Goal: Task Accomplishment & Management: Manage account settings

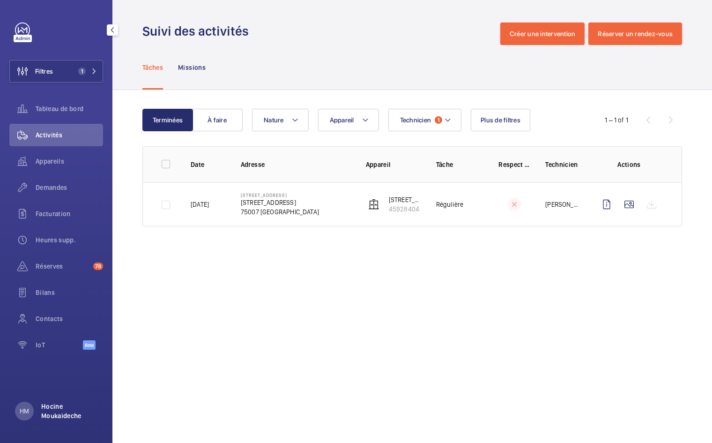
click at [44, 413] on p "Hocine Moukaideche" at bounding box center [69, 411] width 56 height 19
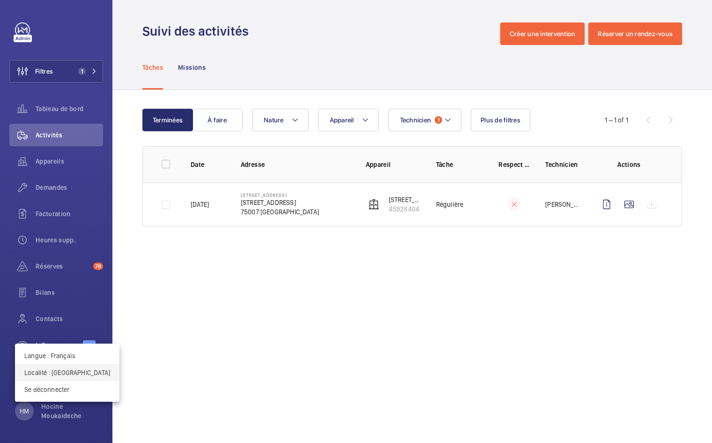
click at [48, 374] on p "Localité : [GEOGRAPHIC_DATA]" at bounding box center [67, 372] width 86 height 9
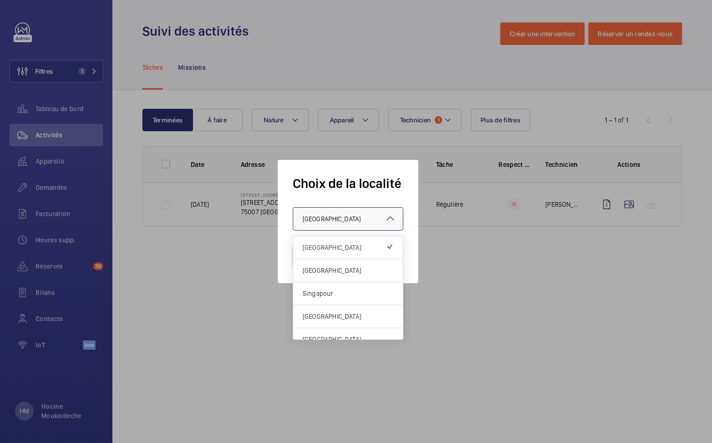
click at [334, 217] on div "× [GEOGRAPHIC_DATA]" at bounding box center [344, 218] width 82 height 9
click at [328, 270] on span "[GEOGRAPHIC_DATA]" at bounding box center [348, 270] width 91 height 9
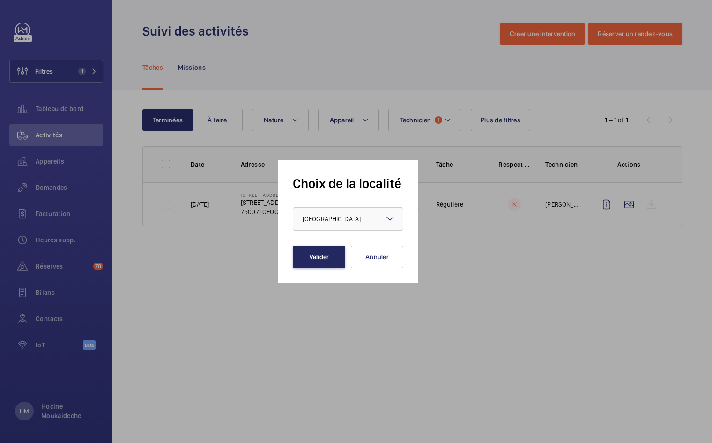
click at [313, 250] on button "Valider" at bounding box center [319, 257] width 52 height 22
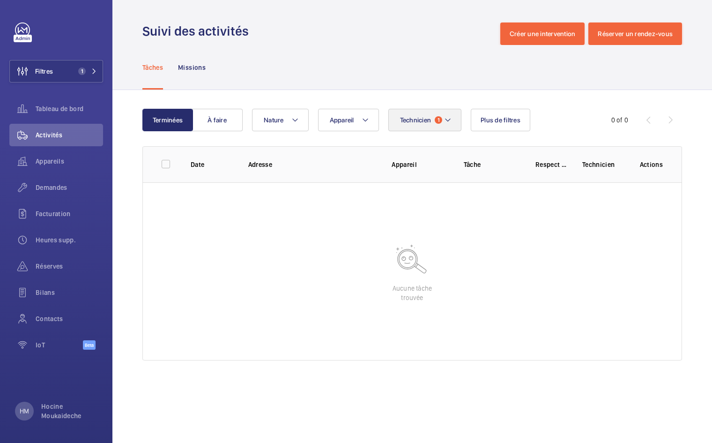
click at [449, 119] on mat-icon at bounding box center [447, 119] width 7 height 11
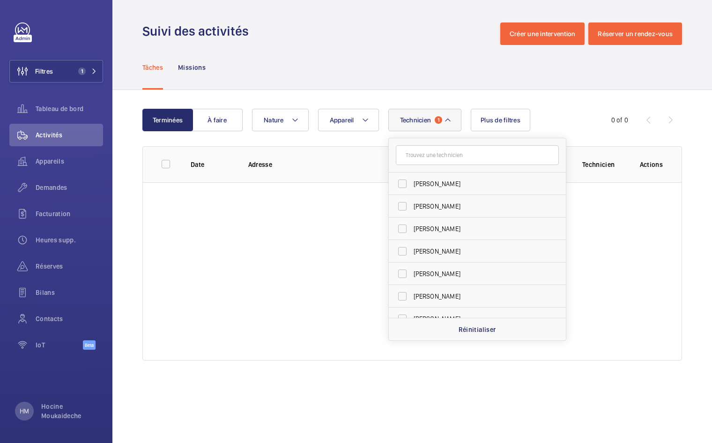
click at [437, 155] on input "text" at bounding box center [477, 155] width 163 height 20
click at [464, 323] on div "Réinitialiser" at bounding box center [477, 329] width 177 height 22
click at [457, 159] on input "text" at bounding box center [477, 155] width 163 height 20
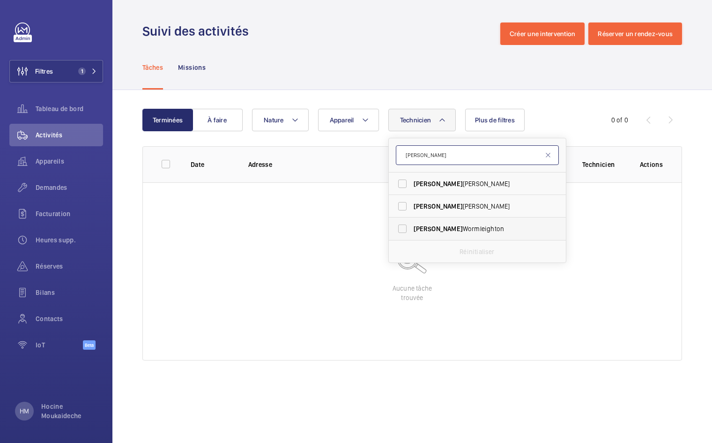
type input "lewis"
click at [451, 229] on span "Lewis Wormleighton" at bounding box center [478, 228] width 129 height 9
click at [412, 229] on input "Lewis Wormleighton" at bounding box center [402, 228] width 19 height 19
checkbox input "true"
click at [449, 86] on div "Tâches Missions" at bounding box center [412, 67] width 540 height 45
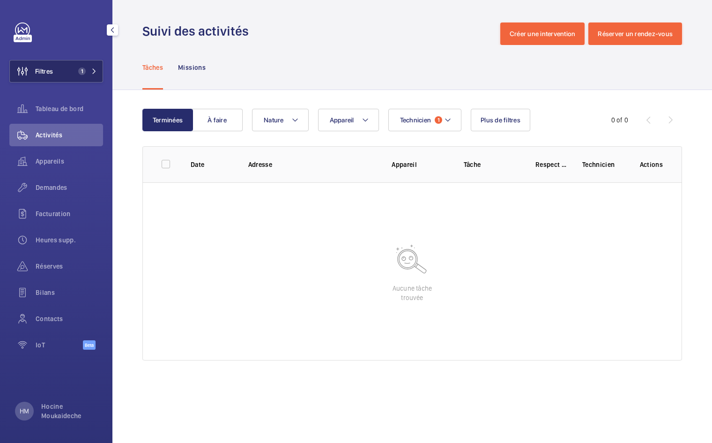
click at [74, 75] on button "Filtres 1" at bounding box center [56, 71] width 94 height 22
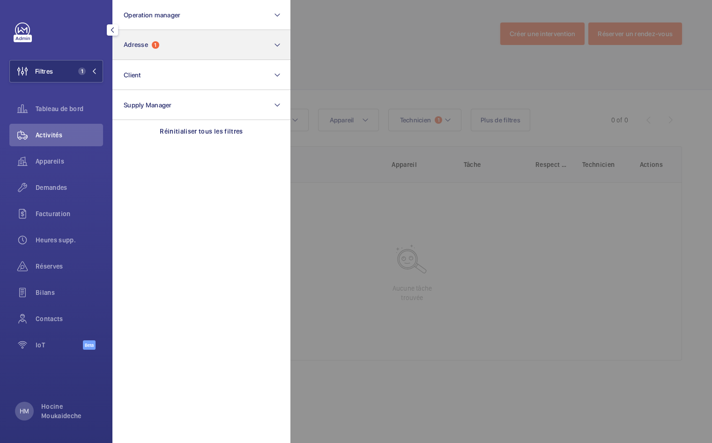
click at [190, 53] on button "Adresse 1" at bounding box center [201, 45] width 178 height 30
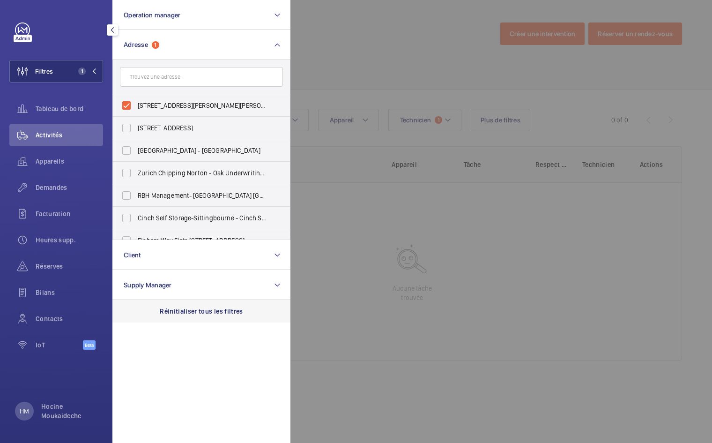
click at [198, 307] on p "Réinitialiser tous les filtres" at bounding box center [201, 311] width 83 height 9
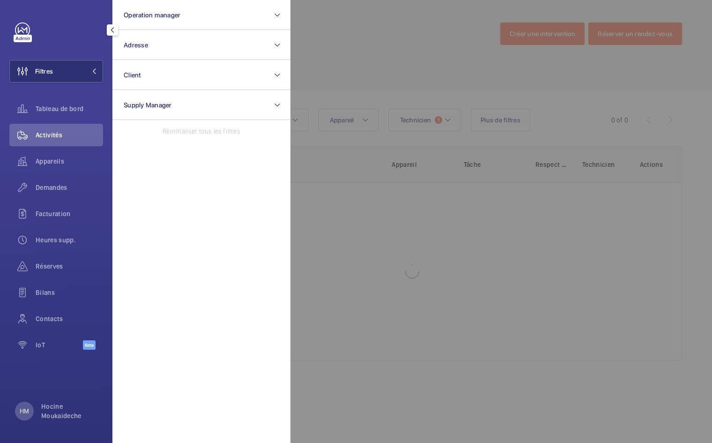
click at [366, 75] on div at bounding box center [647, 221] width 712 height 443
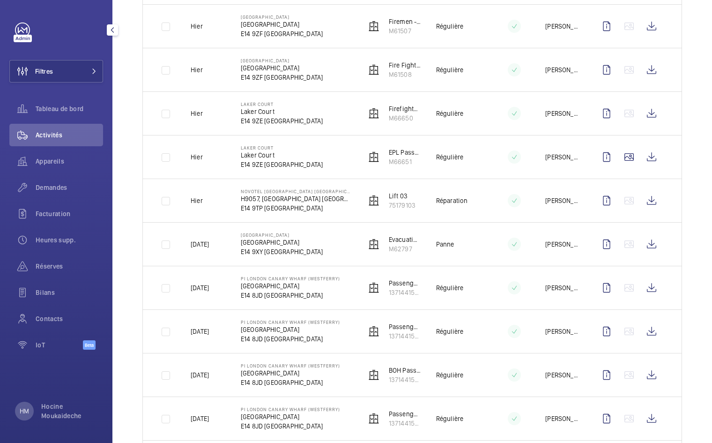
scroll to position [618, 0]
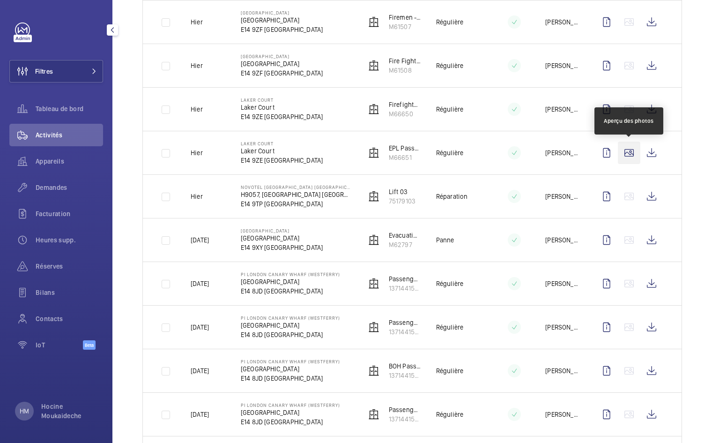
click at [629, 151] on wm-front-icon-button at bounding box center [629, 153] width 22 height 22
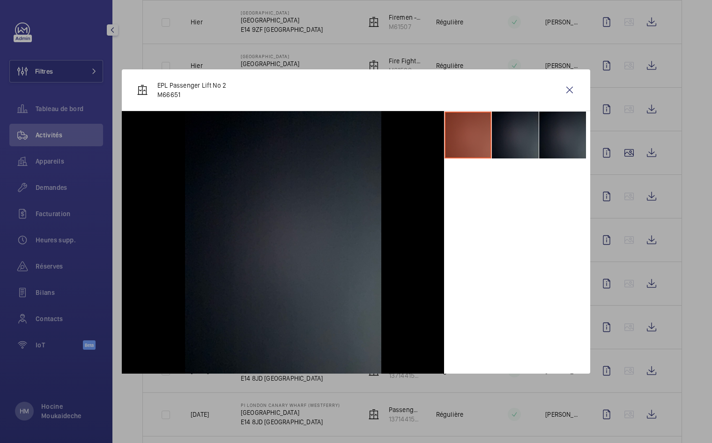
scroll to position [0, 0]
click at [524, 135] on li at bounding box center [515, 135] width 47 height 47
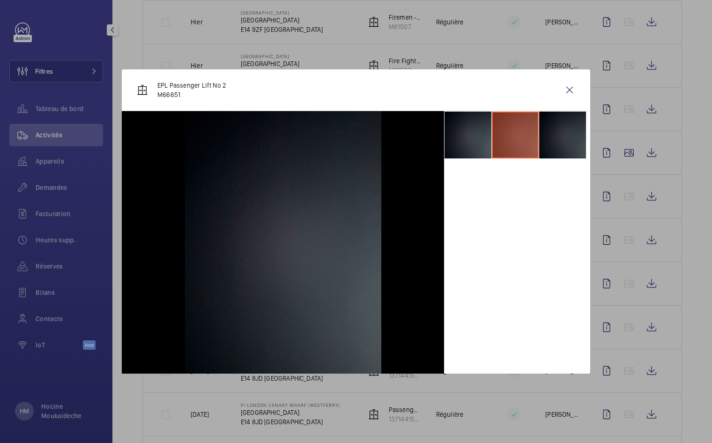
click at [558, 140] on li at bounding box center [562, 135] width 47 height 47
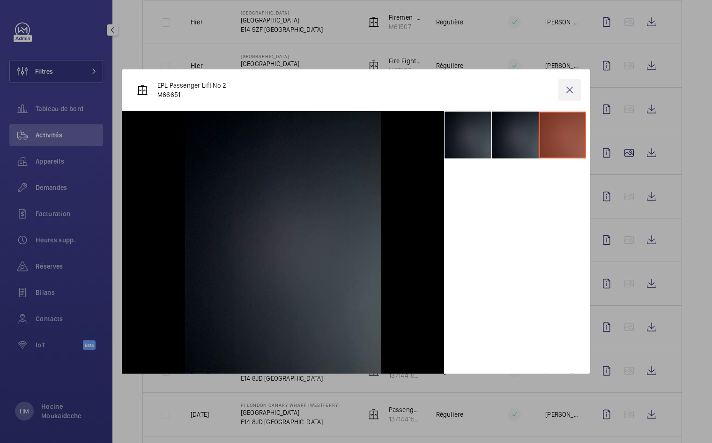
click at [569, 91] on wm-front-icon-button at bounding box center [570, 90] width 22 height 22
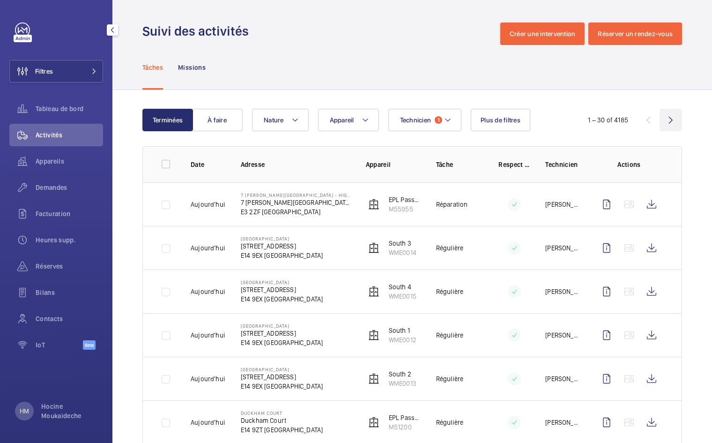
click at [671, 120] on wm-front-icon-button at bounding box center [671, 120] width 22 height 22
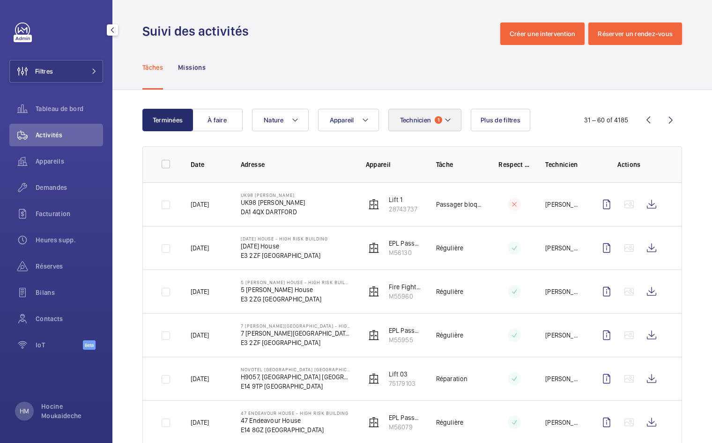
click at [434, 124] on button "Technicien 1" at bounding box center [426, 120] width 74 height 22
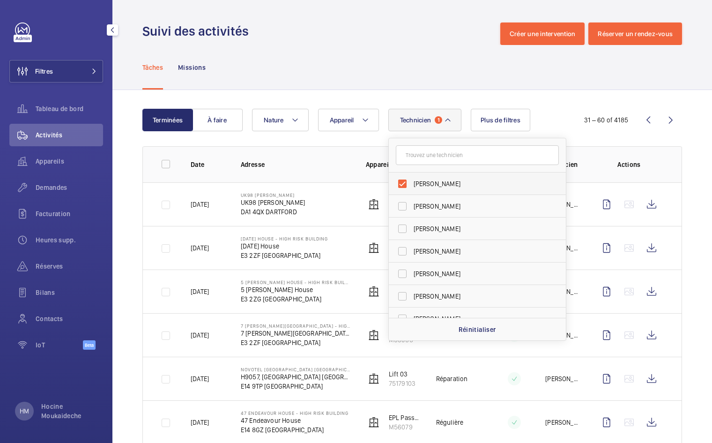
scroll to position [0, 0]
click at [554, 130] on div "Technicien 1 Lewis Wormleighton Dave Murphy Luke Robinson Terry French Dan Jenn…" at bounding box center [410, 120] width 317 height 22
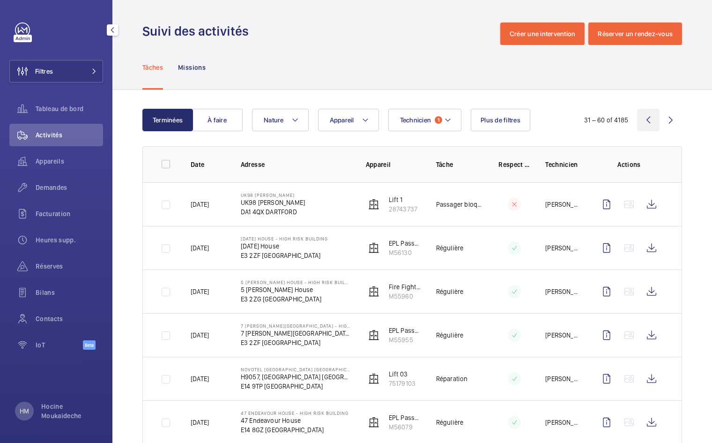
scroll to position [0, 0]
click at [665, 115] on wm-front-icon-button at bounding box center [671, 120] width 22 height 22
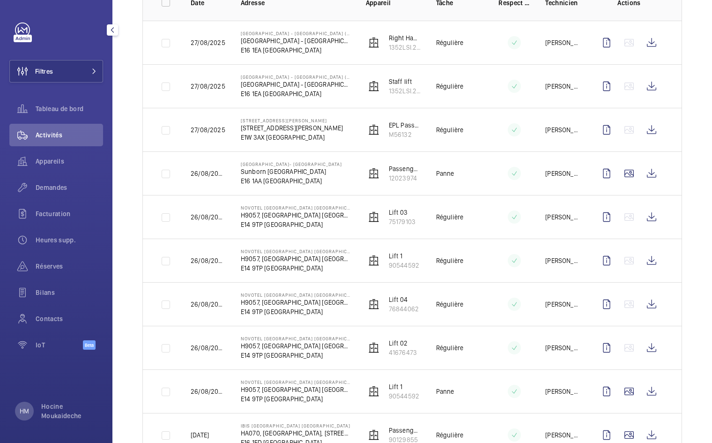
scroll to position [155, 0]
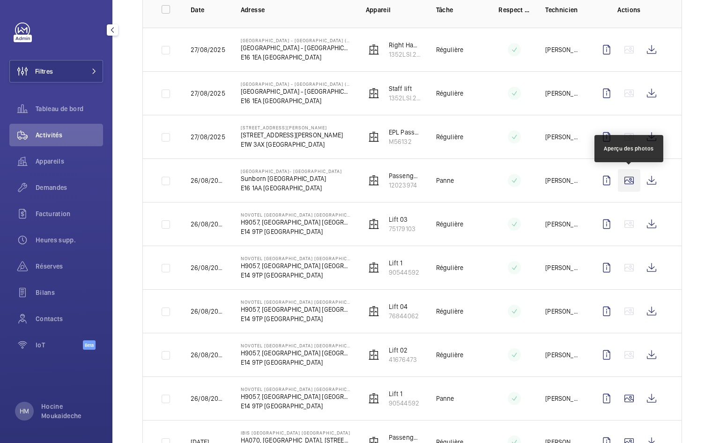
click at [626, 180] on wm-front-icon-button at bounding box center [629, 180] width 22 height 22
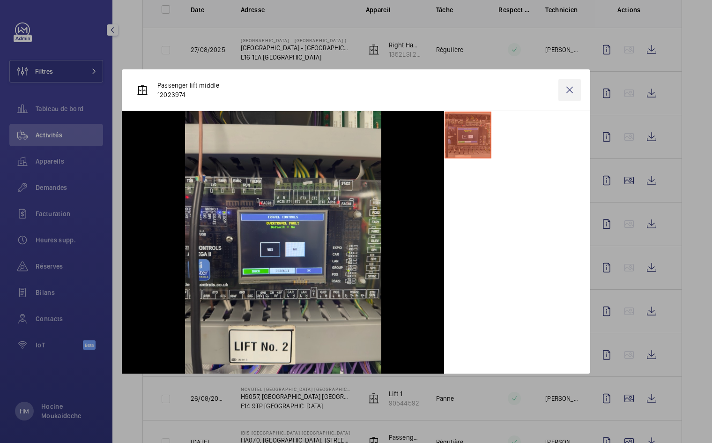
click at [569, 90] on wm-front-icon-button at bounding box center [570, 90] width 22 height 22
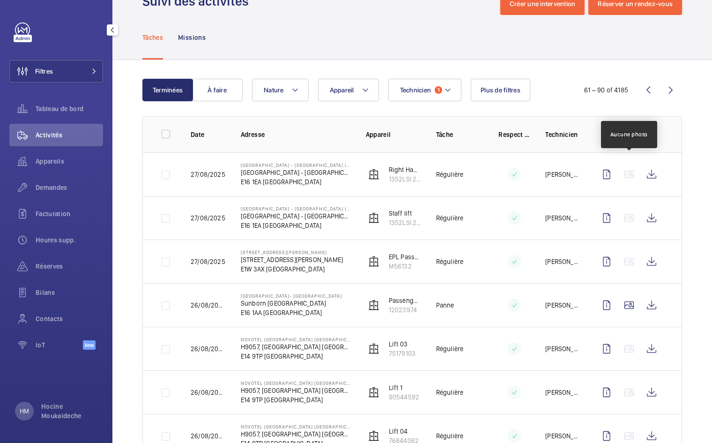
scroll to position [22, 0]
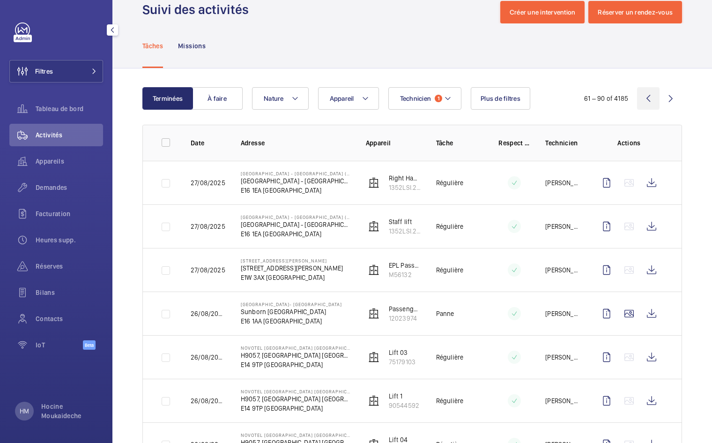
click at [647, 102] on wm-front-icon-button at bounding box center [648, 98] width 22 height 22
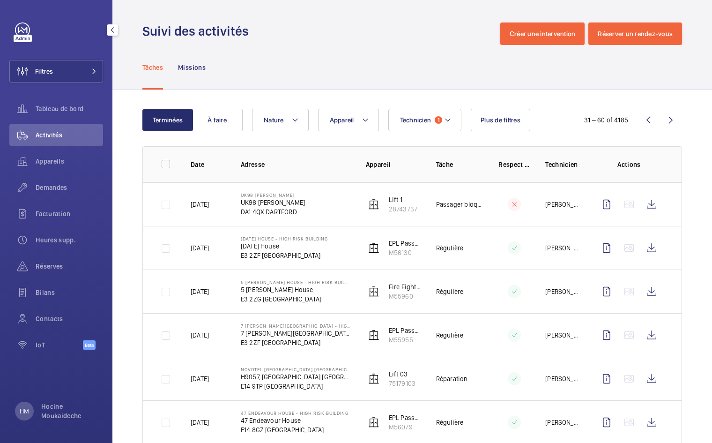
click at [658, 112] on wm-front-icon-button at bounding box center [648, 120] width 22 height 22
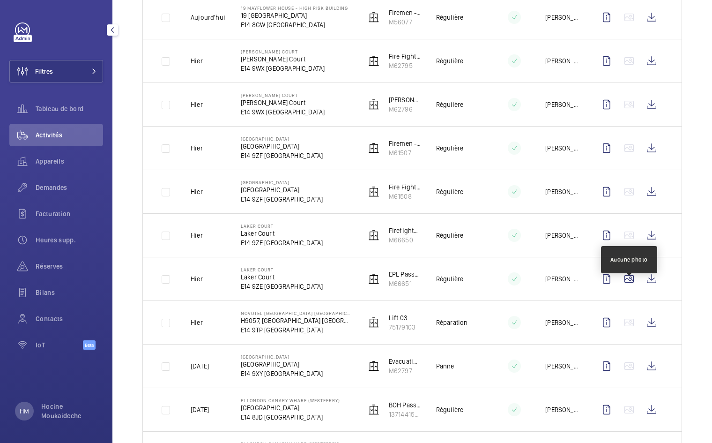
scroll to position [601, 0]
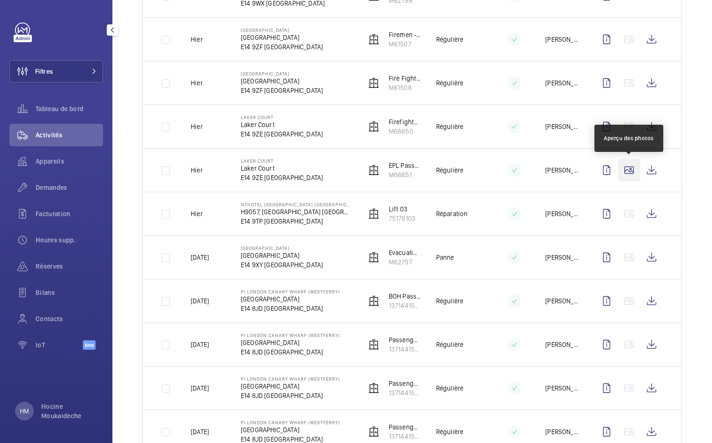
click at [630, 174] on wm-front-icon-button at bounding box center [629, 170] width 22 height 22
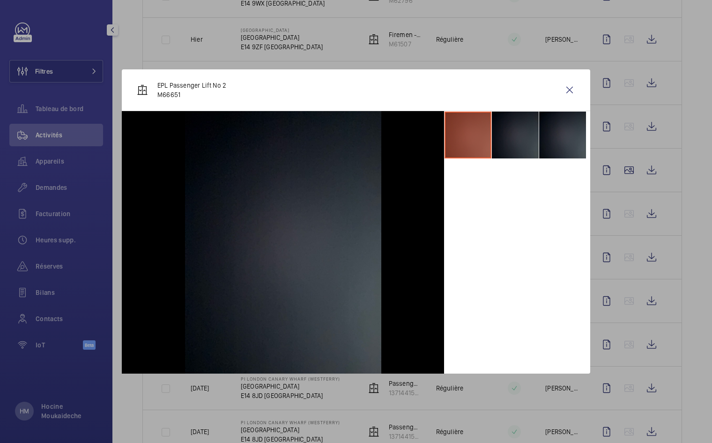
click at [522, 138] on li at bounding box center [515, 135] width 47 height 47
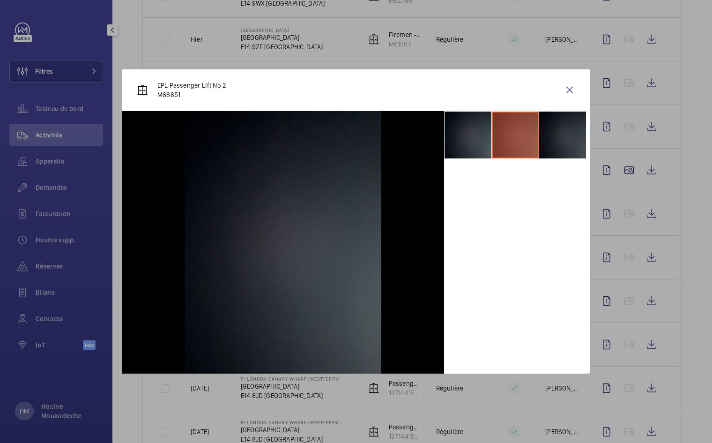
click at [565, 144] on li at bounding box center [562, 135] width 47 height 47
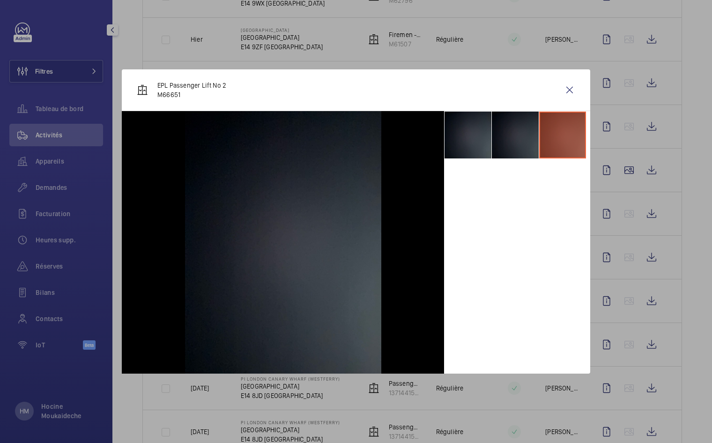
drag, startPoint x: 527, startPoint y: 143, endPoint x: 521, endPoint y: 143, distance: 6.6
click at [527, 143] on li at bounding box center [515, 135] width 47 height 47
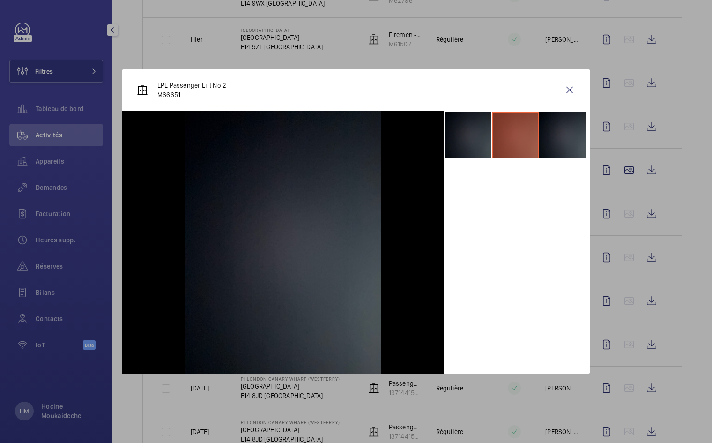
click at [482, 144] on li at bounding box center [468, 135] width 47 height 47
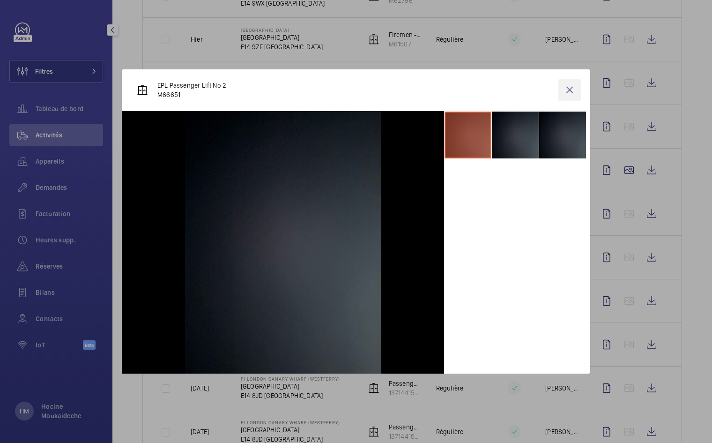
scroll to position [0, 0]
click at [569, 90] on wm-front-icon-button at bounding box center [570, 90] width 22 height 22
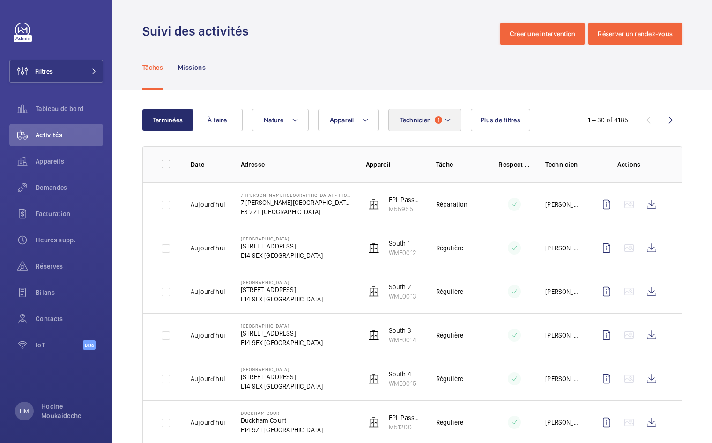
click at [443, 123] on button "Technicien 1" at bounding box center [426, 120] width 74 height 22
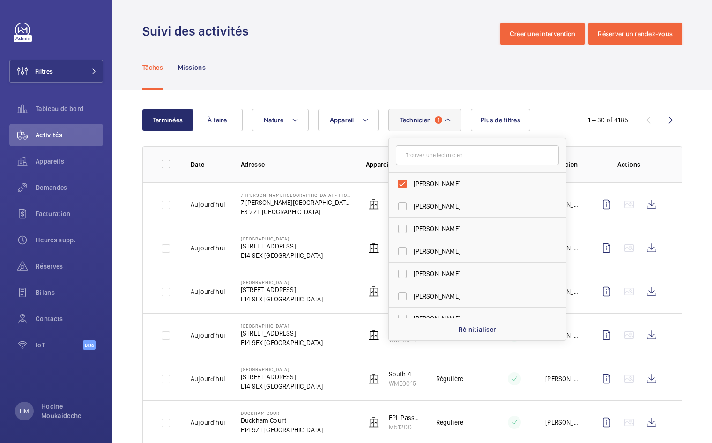
click at [445, 121] on mat-icon at bounding box center [447, 119] width 7 height 11
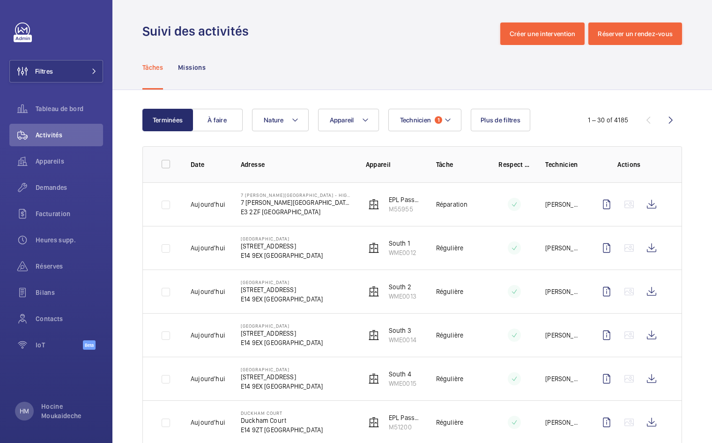
drag, startPoint x: 428, startPoint y: 87, endPoint x: 76, endPoint y: 95, distance: 352.6
click at [427, 86] on div "Tâches Missions" at bounding box center [412, 67] width 540 height 45
click at [203, 206] on p "Aujourd'hui" at bounding box center [208, 204] width 35 height 9
click at [606, 204] on wm-front-icon-button at bounding box center [607, 204] width 22 height 22
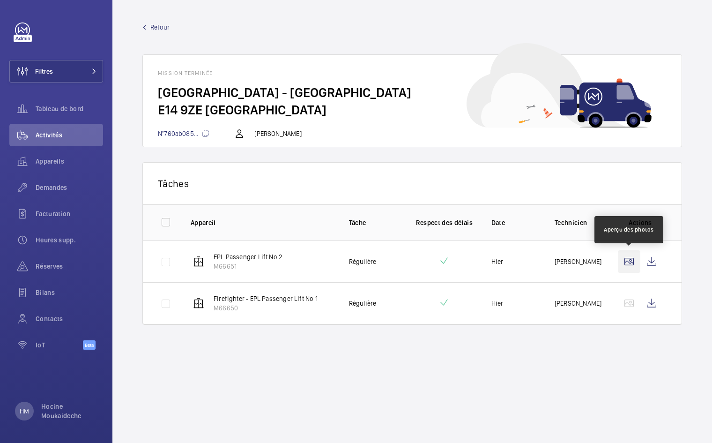
click at [627, 258] on wm-front-icon-button at bounding box center [629, 261] width 22 height 22
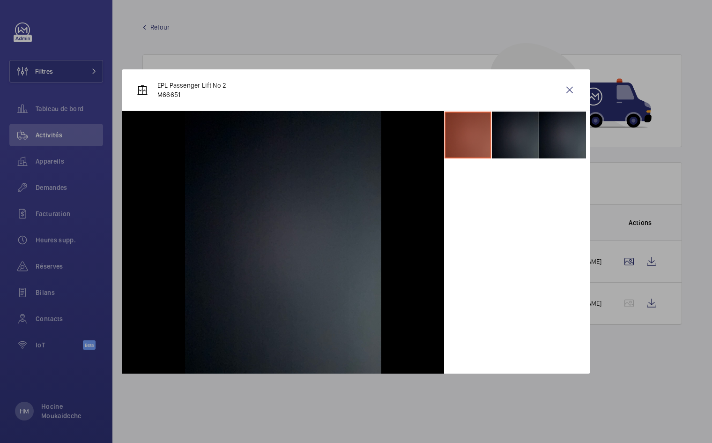
click at [528, 145] on li at bounding box center [515, 135] width 47 height 47
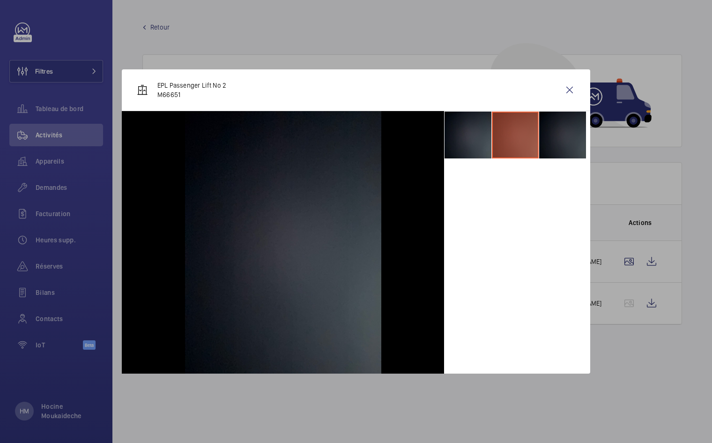
click at [563, 144] on li at bounding box center [562, 135] width 47 height 47
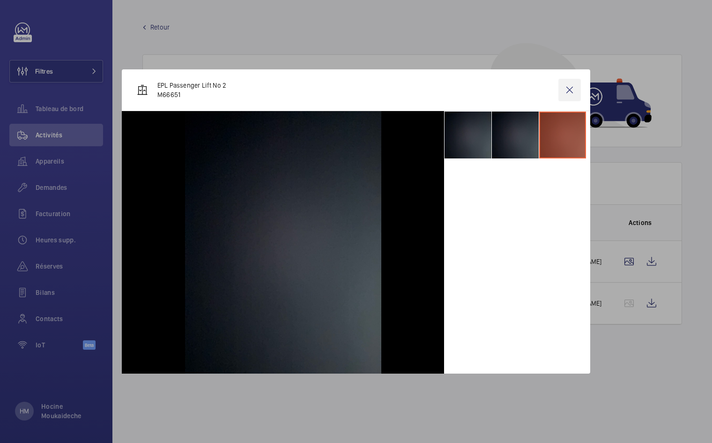
click at [570, 91] on wm-front-icon-button at bounding box center [570, 90] width 22 height 22
